Goal: Task Accomplishment & Management: Complete application form

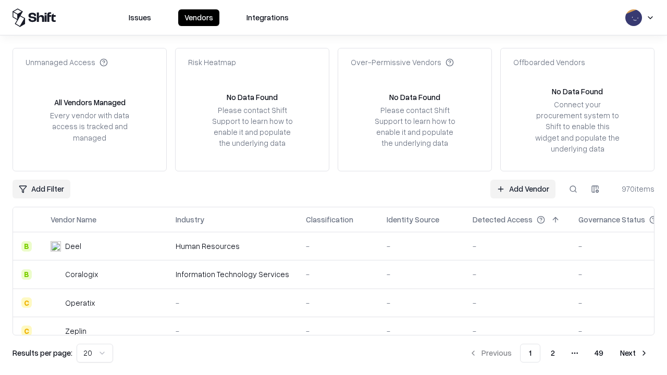
click at [523, 189] on link "Add Vendor" at bounding box center [522, 189] width 65 height 19
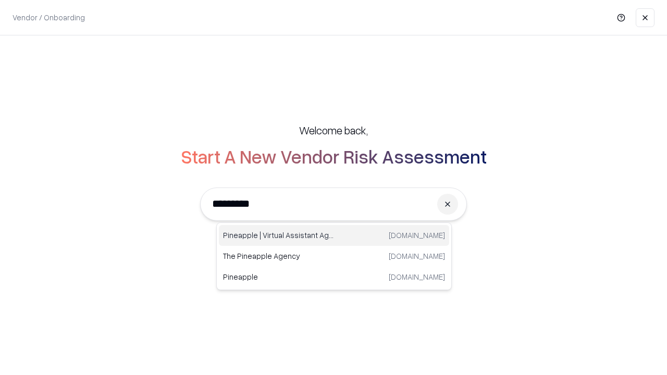
click at [334, 236] on div "Pineapple | Virtual Assistant Agency trypineapple.com" at bounding box center [334, 235] width 230 height 21
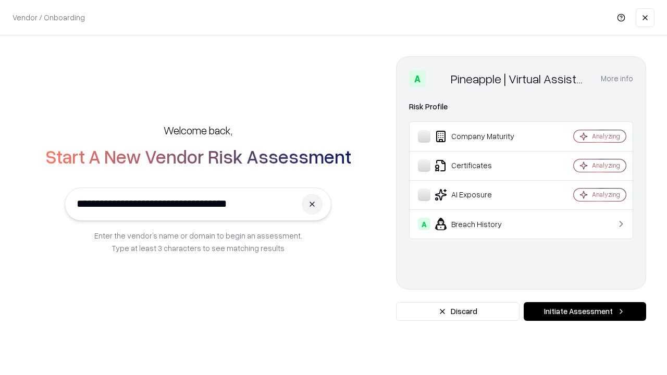
type input "**********"
click at [585, 312] on button "Initiate Assessment" at bounding box center [585, 311] width 122 height 19
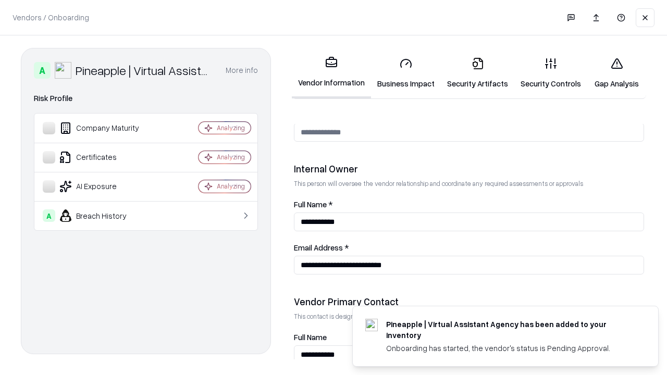
scroll to position [540, 0]
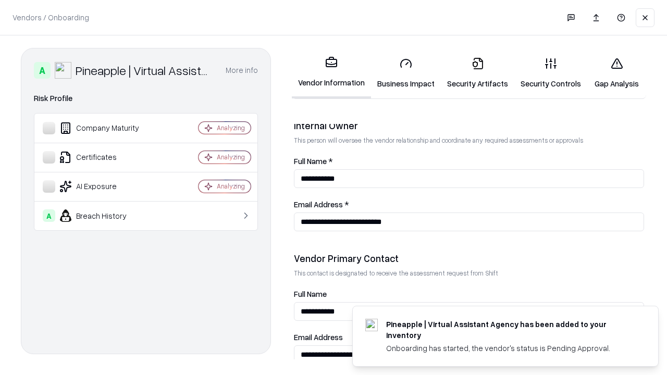
click at [406, 73] on link "Business Impact" at bounding box center [406, 73] width 70 height 48
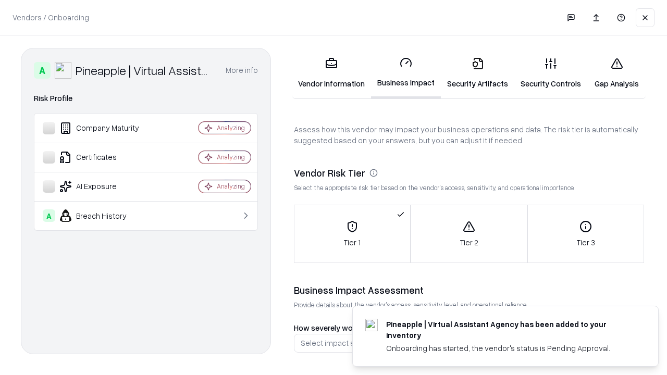
click at [477, 73] on link "Security Artifacts" at bounding box center [477, 73] width 73 height 48
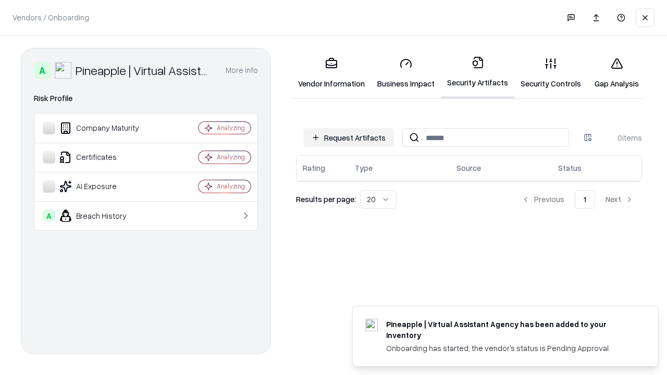
click at [349, 138] on button "Request Artifacts" at bounding box center [348, 137] width 91 height 19
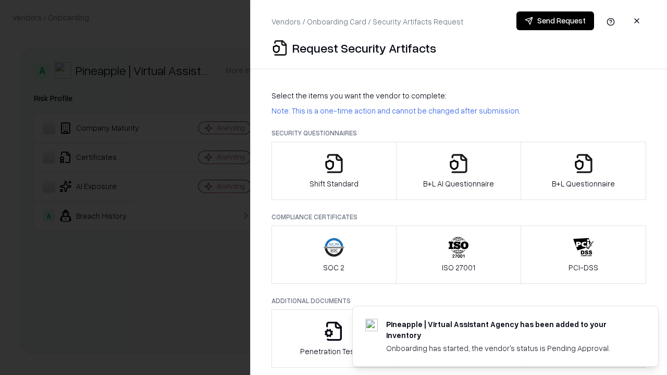
click at [334, 171] on icon "button" at bounding box center [334, 163] width 21 height 21
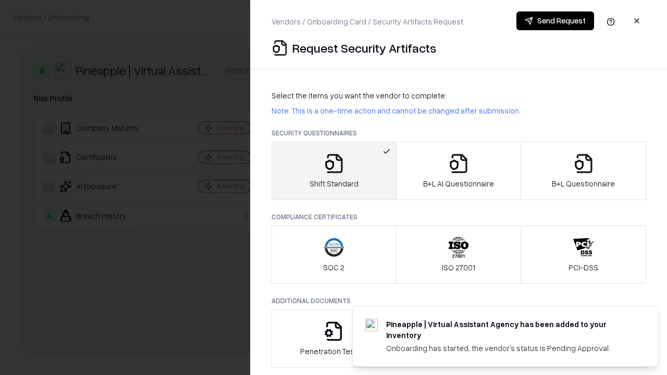
click at [555, 21] on button "Send Request" at bounding box center [555, 20] width 78 height 19
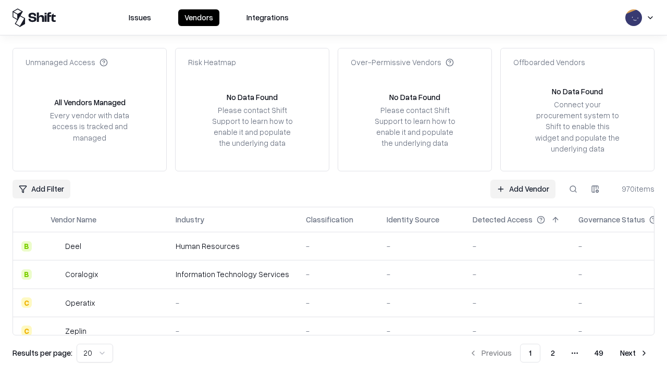
click at [573, 189] on button at bounding box center [573, 189] width 19 height 19
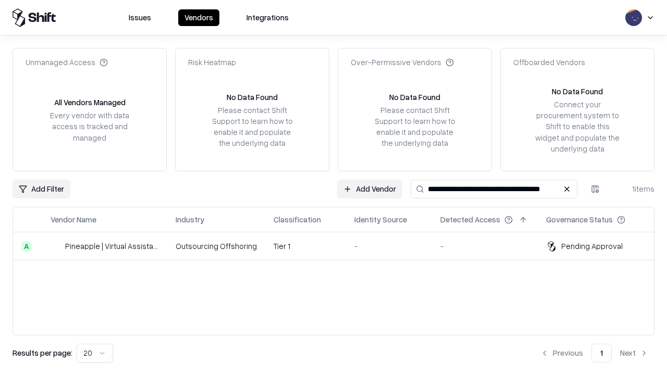
type input "**********"
click at [340, 246] on td "Tier 1" at bounding box center [305, 246] width 81 height 28
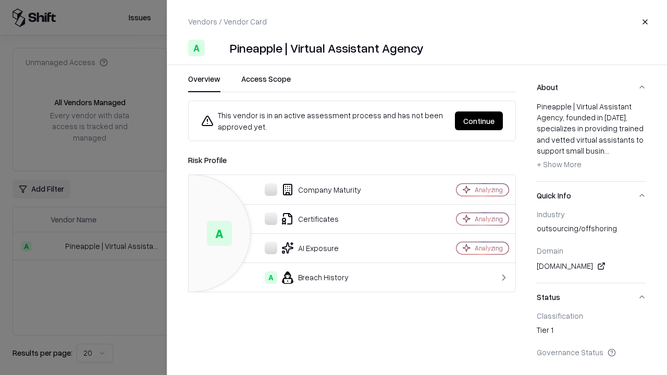
click at [479, 121] on button "Continue" at bounding box center [479, 121] width 48 height 19
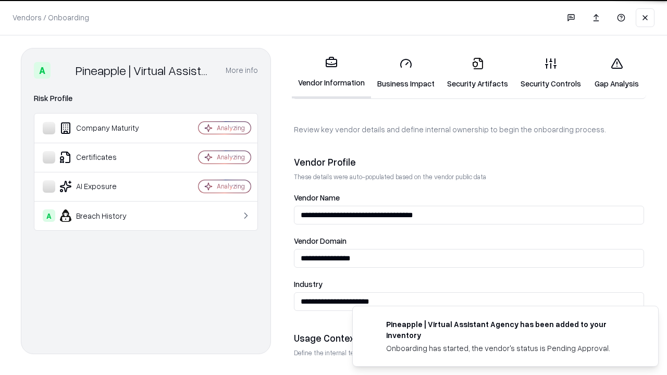
click at [477, 73] on link "Security Artifacts" at bounding box center [477, 73] width 73 height 48
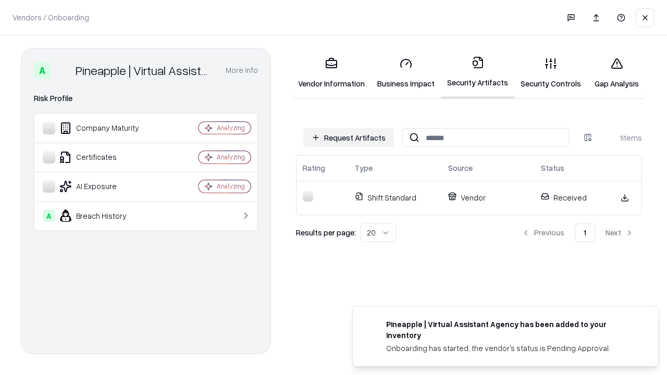
click at [551, 73] on link "Security Controls" at bounding box center [550, 73] width 73 height 48
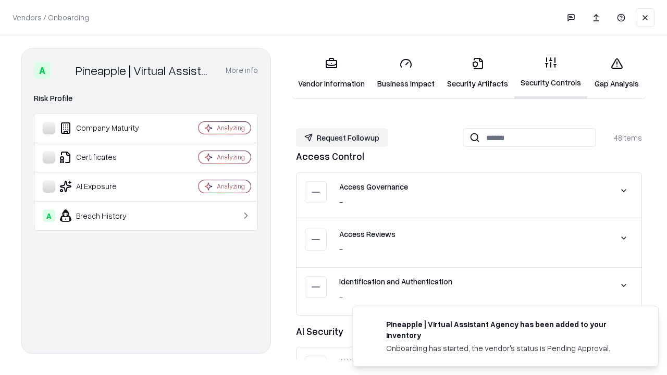
click at [342, 138] on button "Request Followup" at bounding box center [342, 137] width 92 height 19
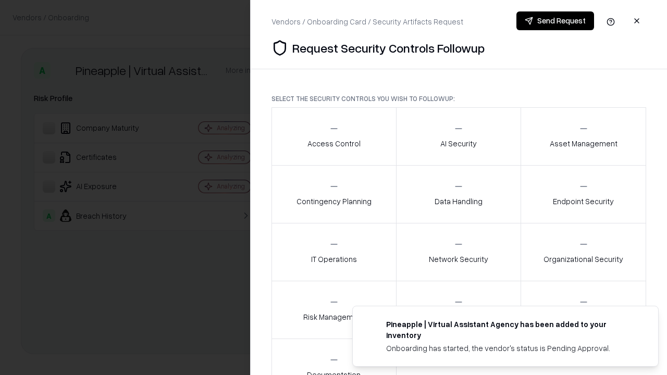
click at [334, 137] on div "Access Control" at bounding box center [334, 137] width 53 height 26
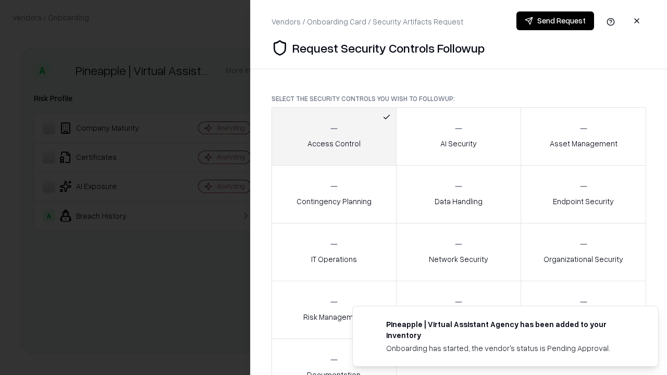
click at [555, 21] on button "Send Request" at bounding box center [555, 20] width 78 height 19
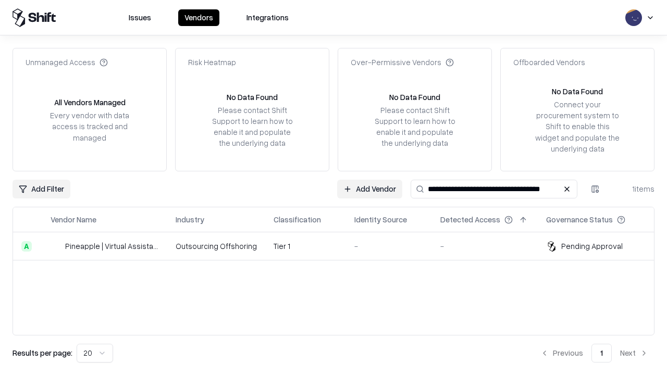
type input "**********"
click at [340, 246] on td "Tier 1" at bounding box center [305, 246] width 81 height 28
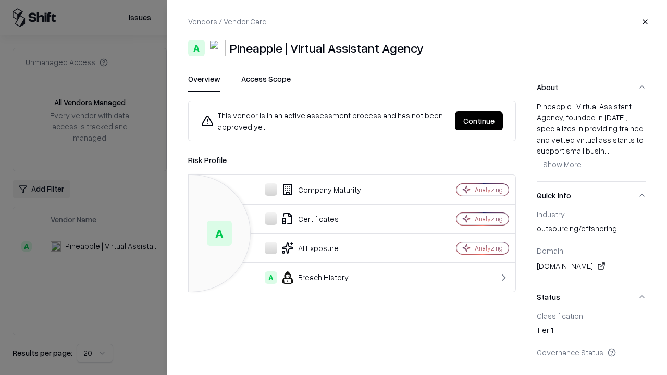
click at [479, 121] on button "Continue" at bounding box center [479, 121] width 48 height 19
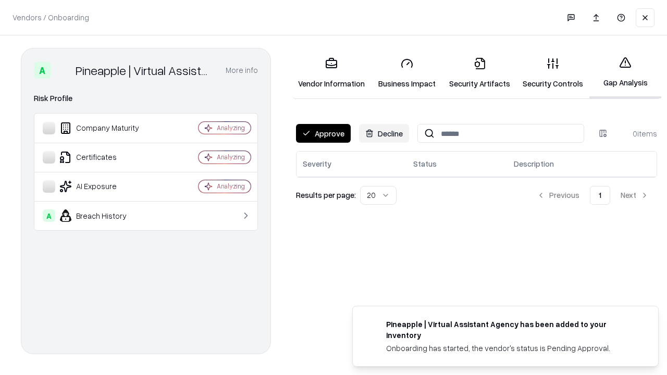
click at [323, 133] on button "Approve" at bounding box center [323, 133] width 55 height 19
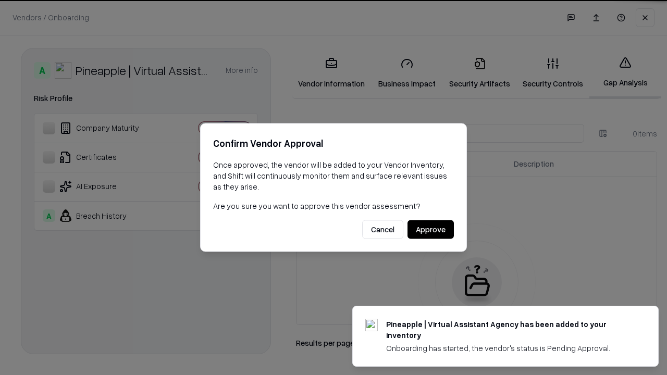
click at [431, 229] on button "Approve" at bounding box center [431, 229] width 46 height 19
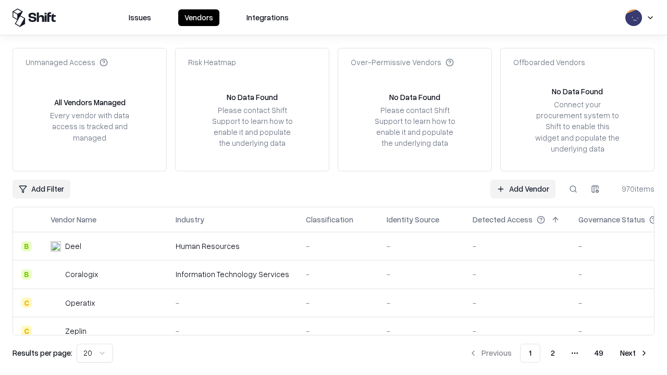
type input "**********"
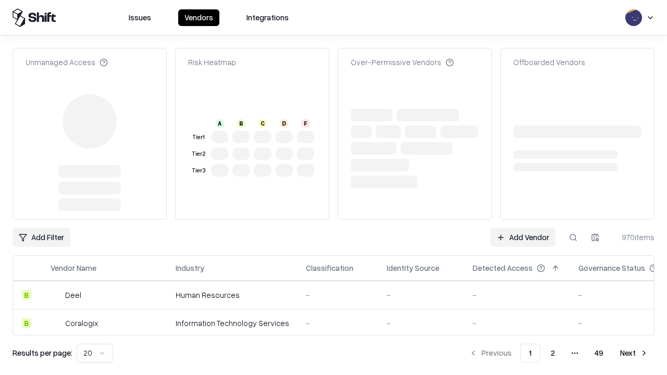
click at [523, 228] on link "Add Vendor" at bounding box center [522, 237] width 65 height 19
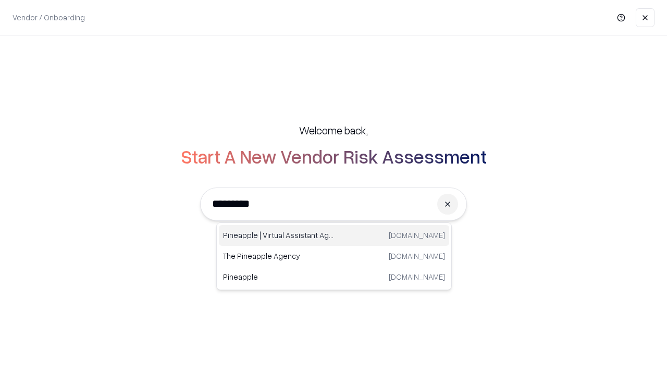
click at [334, 236] on div "Pineapple | Virtual Assistant Agency trypineapple.com" at bounding box center [334, 235] width 230 height 21
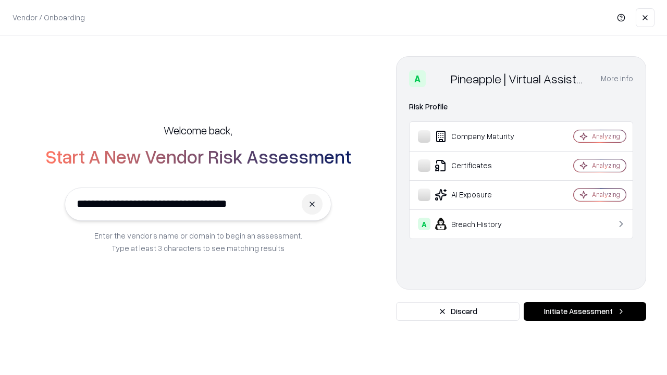
type input "**********"
click at [585, 312] on button "Initiate Assessment" at bounding box center [585, 311] width 122 height 19
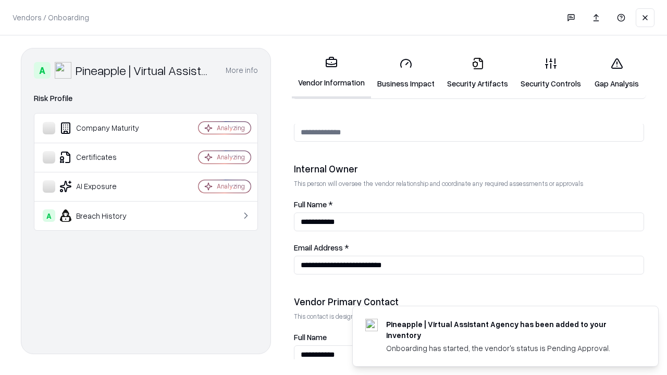
scroll to position [540, 0]
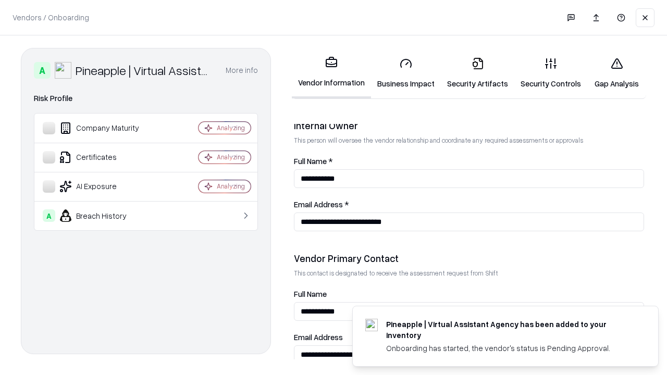
click at [617, 73] on link "Gap Analysis" at bounding box center [616, 73] width 59 height 48
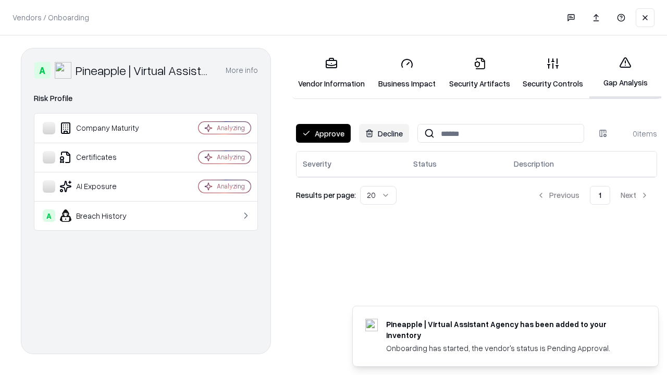
click at [323, 133] on button "Approve" at bounding box center [323, 133] width 55 height 19
